Goal: Task Accomplishment & Management: Complete application form

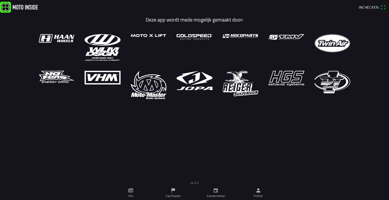
click at [365, 6] on span "Inchecken" at bounding box center [368, 7] width 20 height 5
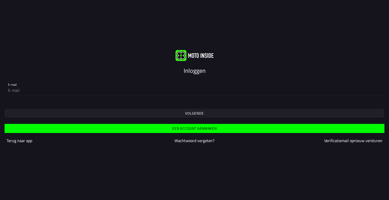
click at [0, 0] on slot "Een account aanmaken" at bounding box center [0, 0] width 0 height 0
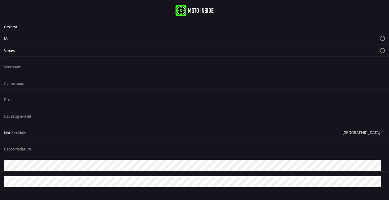
click at [18, 67] on input "text" at bounding box center [194, 66] width 380 height 11
type input "k"
type input "morris"
click at [27, 86] on input "text" at bounding box center [194, 83] width 380 height 11
type input "pondes"
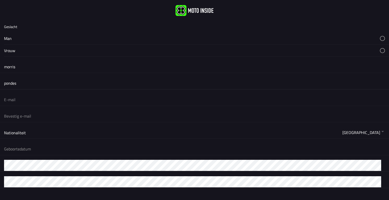
click at [29, 97] on input "email" at bounding box center [194, 99] width 380 height 11
type input "[EMAIL_ADDRESS][DOMAIN_NAME]"
click at [31, 114] on input "email" at bounding box center [194, 116] width 380 height 11
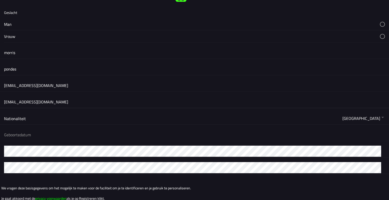
scroll to position [25, 0]
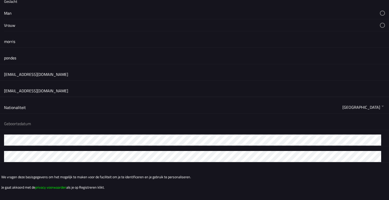
type input "[EMAIL_ADDRESS][DOMAIN_NAME]"
click at [17, 109] on button "button" at bounding box center [196, 107] width 384 height 12
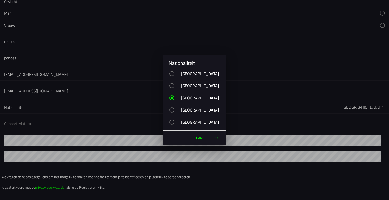
scroll to position [1897, 0]
click at [218, 138] on span "OK" at bounding box center [217, 137] width 4 height 5
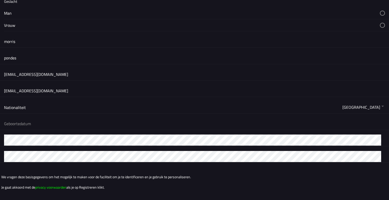
click at [23, 122] on button "button" at bounding box center [196, 124] width 384 height 12
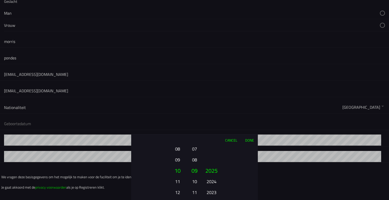
drag, startPoint x: 230, startPoint y: 152, endPoint x: 224, endPoint y: 142, distance: 11.0
click at [225, 138] on div "Cancel Done 01 02 03 04 05 06 07 08 09 10 11 12 13 14 15 16 17 18 19 20 21 22 2…" at bounding box center [194, 167] width 126 height 66
drag, startPoint x: 223, startPoint y: 187, endPoint x: 250, endPoint y: 36, distance: 153.9
click at [250, 36] on ion-picker "Cancel Done 01 02 03 04 05 06 07 08 09 10 11 12 13 14 15 16 17 18 19 20 21 22 2…" at bounding box center [194, 100] width 389 height 200
drag, startPoint x: 211, startPoint y: 184, endPoint x: 210, endPoint y: 112, distance: 72.6
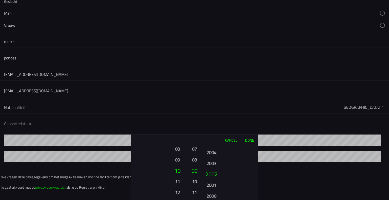
click at [210, 112] on ion-picker "Cancel Done 01 02 03 04 05 06 07 08 09 10 11 12 13 14 15 16 17 18 19 20 21 22 2…" at bounding box center [194, 100] width 389 height 200
drag, startPoint x: 216, startPoint y: 175, endPoint x: 212, endPoint y: 195, distance: 20.1
click at [212, 195] on ion-picker-column "2025 2024 2023 2022 2021 2020 2019 2018 2017 2016 2015 2014 2013 2012 2011 2010…" at bounding box center [229, 173] width 57 height 54
drag, startPoint x: 176, startPoint y: 171, endPoint x: 179, endPoint y: 212, distance: 41.1
click at [179, 200] on html "Geslacht Man Vrouw [PERSON_NAME] [EMAIL_ADDRESS][DOMAIN_NAME] [EMAIL_ADDRESS][D…" at bounding box center [194, 100] width 389 height 200
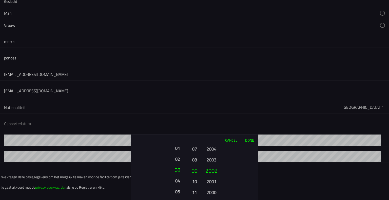
drag, startPoint x: 178, startPoint y: 159, endPoint x: 178, endPoint y: 190, distance: 31.9
click at [178, 190] on button "05" at bounding box center [177, 191] width 14 height 9
click at [178, 183] on button "03" at bounding box center [177, 181] width 14 height 9
click at [194, 156] on button "08" at bounding box center [194, 159] width 7 height 9
click at [194, 153] on ion-picker-column "01 02 03 04 05 06 07 08 09 10 11 12" at bounding box center [194, 173] width 13 height 54
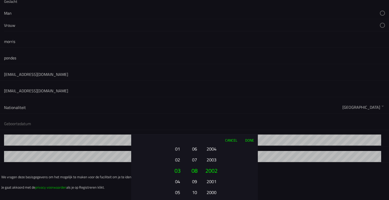
click at [194, 151] on button "06" at bounding box center [194, 148] width 7 height 9
click at [194, 151] on button "04" at bounding box center [194, 148] width 7 height 9
click at [194, 151] on button "02" at bounding box center [194, 148] width 7 height 9
click at [193, 160] on button "01" at bounding box center [194, 159] width 7 height 9
click at [251, 140] on button "Done" at bounding box center [249, 140] width 17 height 11
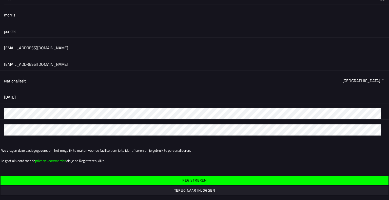
scroll to position [52, 0]
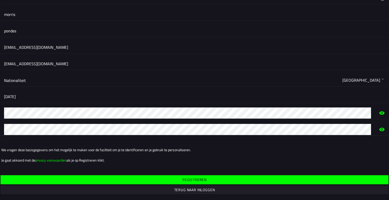
click at [167, 177] on span "Registreren" at bounding box center [194, 179] width 380 height 9
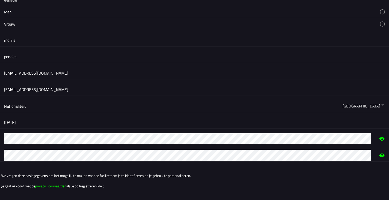
scroll to position [0, 0]
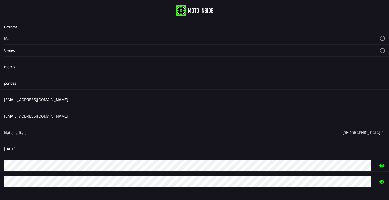
click at [9, 39] on button "button" at bounding box center [196, 38] width 384 height 12
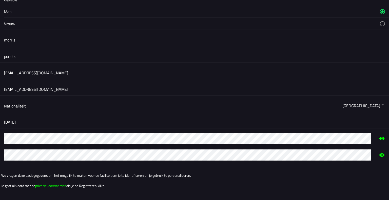
scroll to position [71, 0]
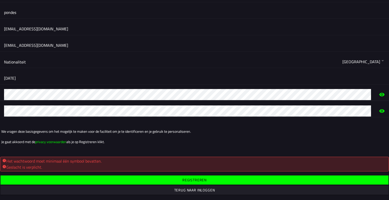
click at [0, 93] on div at bounding box center [194, 95] width 389 height 12
click at [0, 111] on div at bounding box center [194, 111] width 389 height 12
click at [0, 0] on slot "Registreren" at bounding box center [0, 0] width 0 height 0
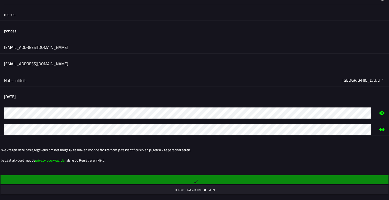
scroll to position [0, 0]
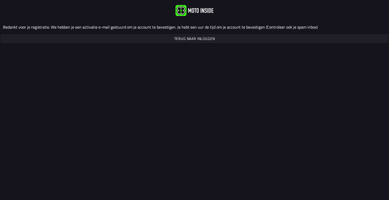
click at [0, 0] on slot "Terug naar inloggen" at bounding box center [0, 0] width 0 height 0
